Goal: Communication & Community: Participate in discussion

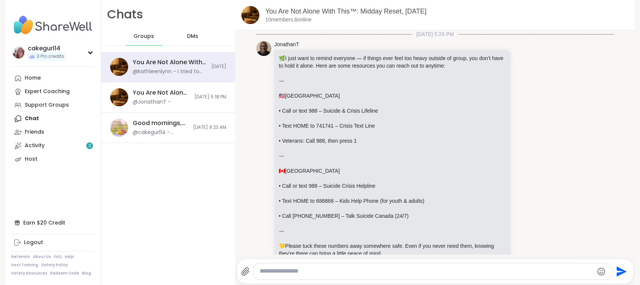
scroll to position [4709, 0]
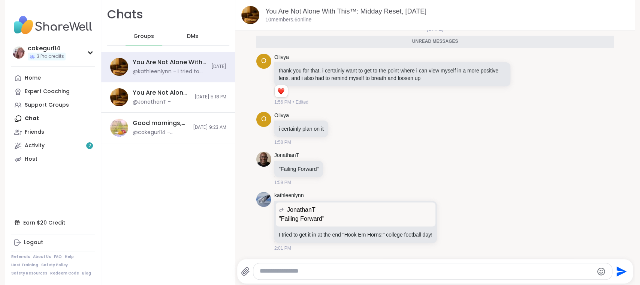
click at [311, 270] on textarea "Type your message" at bounding box center [426, 271] width 334 height 8
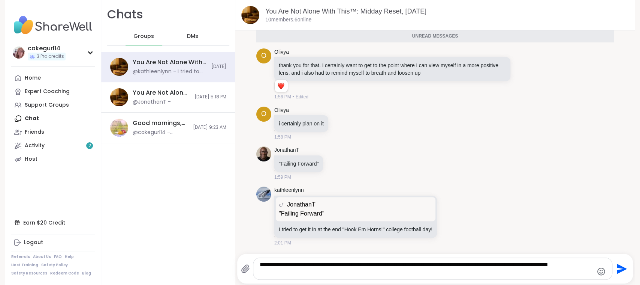
type textarea "**********"
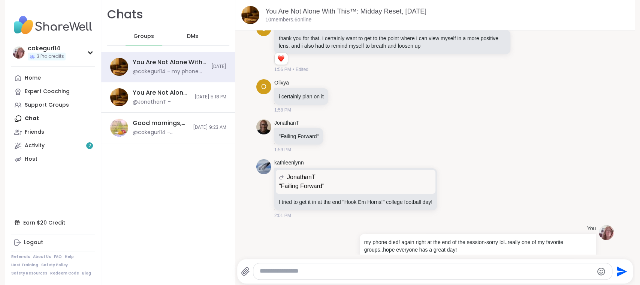
scroll to position [4739, 0]
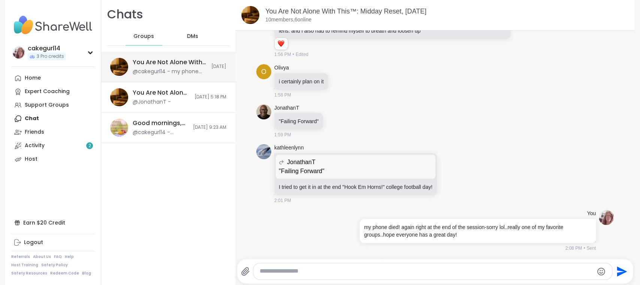
click at [210, 65] on div "You Are Not Alone With This™: Midday Reset, [DATE] @cakegurl14 - my phone died!…" at bounding box center [168, 67] width 134 height 30
click at [49, 146] on link "Activity 2" at bounding box center [53, 145] width 84 height 13
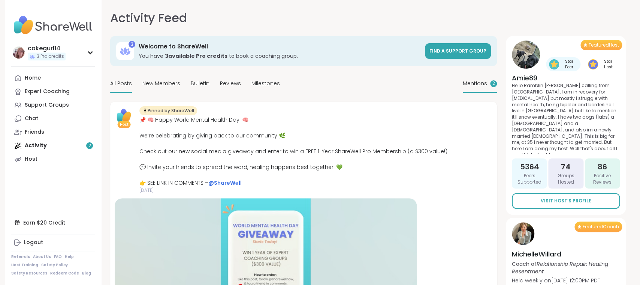
click at [491, 84] on div "2" at bounding box center [493, 83] width 7 height 7
